Goal: Task Accomplishment & Management: Use online tool/utility

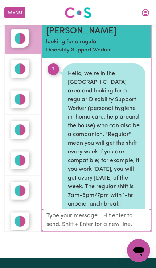
click at [14, 12] on button "Menu" at bounding box center [14, 12] width 21 height 11
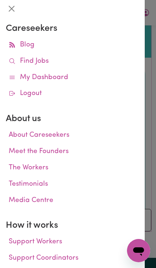
click at [32, 59] on link "Find Jobs" at bounding box center [72, 61] width 133 height 16
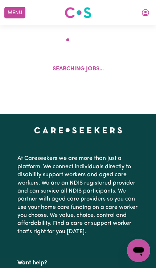
scroll to position [269, 0]
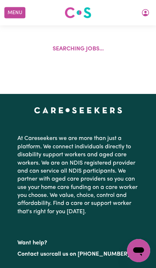
click at [111, 74] on div "Search By Suburb By State Show Filters Searching jobs..." at bounding box center [78, 4] width 156 height 145
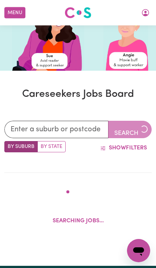
scroll to position [95, 0]
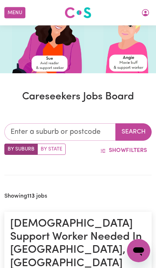
click at [58, 127] on input "text" at bounding box center [59, 131] width 111 height 17
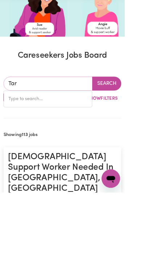
type input "[PERSON_NAME]"
type input "[PERSON_NAME], [GEOGRAPHIC_DATA], 2665"
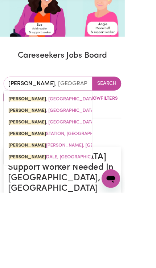
type input "[PERSON_NAME]"
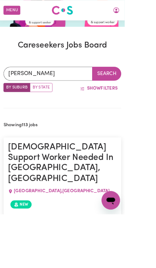
scroll to position [139, 0]
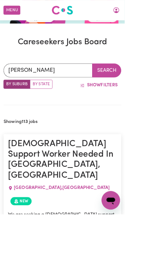
click at [129, 84] on button "Search" at bounding box center [133, 87] width 36 height 17
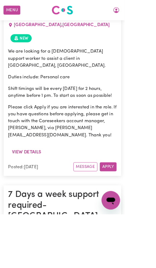
scroll to position [4489, 0]
